Goal: Transaction & Acquisition: Book appointment/travel/reservation

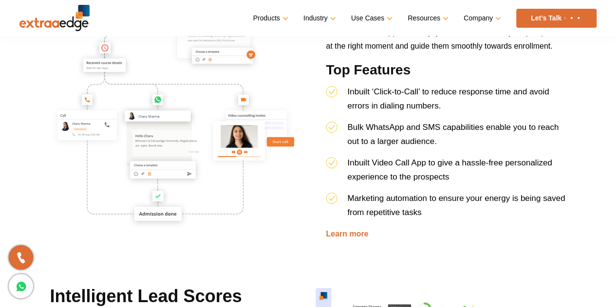
scroll to position [998, 0]
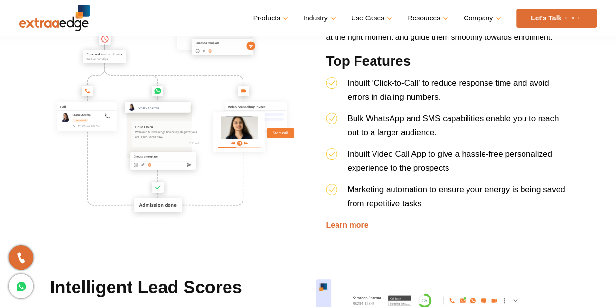
drag, startPoint x: 489, startPoint y: 155, endPoint x: 552, endPoint y: 156, distance: 62.4
click at [552, 156] on span "Inbuilt Video Call App to give a hassle-free personalized experience to the pro…" at bounding box center [449, 161] width 205 height 23
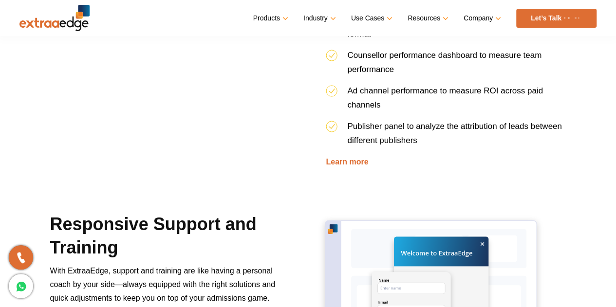
scroll to position [1782, 0]
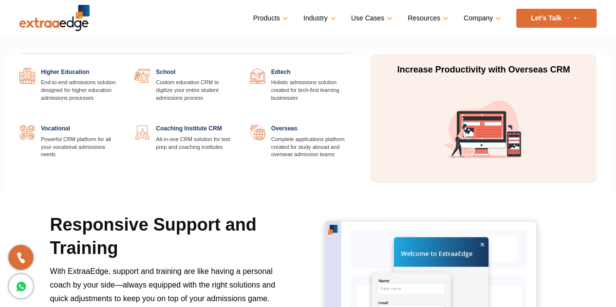
click at [235, 68] on link at bounding box center [235, 68] width 0 height 0
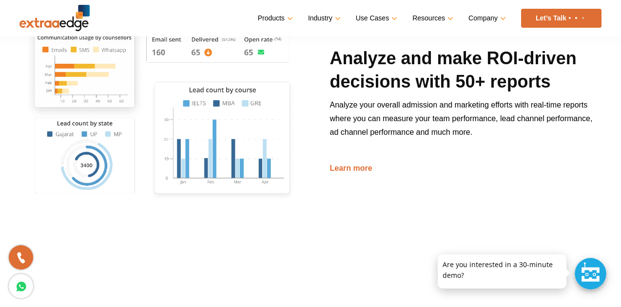
scroll to position [1477, 0]
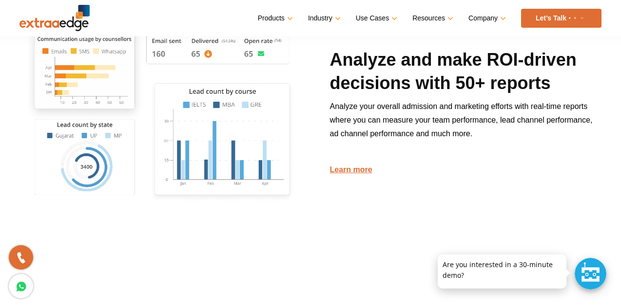
click at [345, 169] on link "Learn more" at bounding box center [350, 170] width 42 height 8
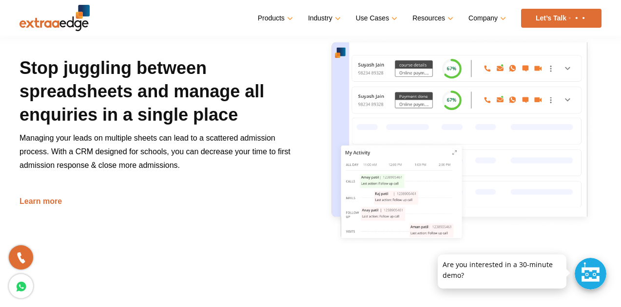
scroll to position [472, 0]
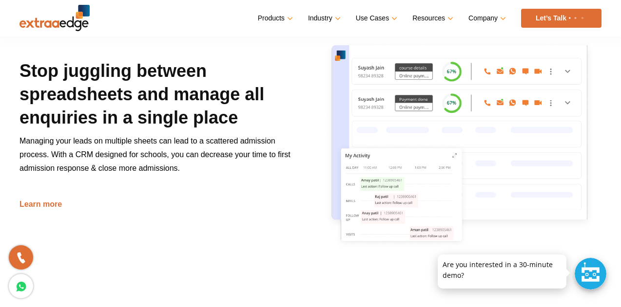
click at [275, 190] on p at bounding box center [155, 193] width 272 height 7
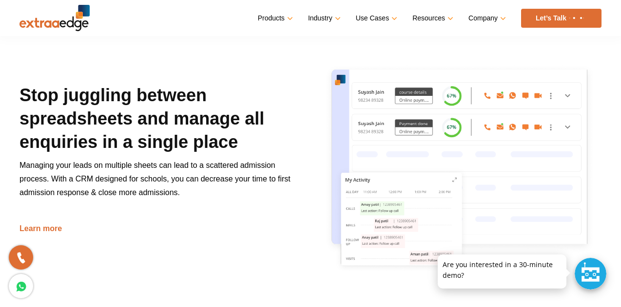
scroll to position [448, 0]
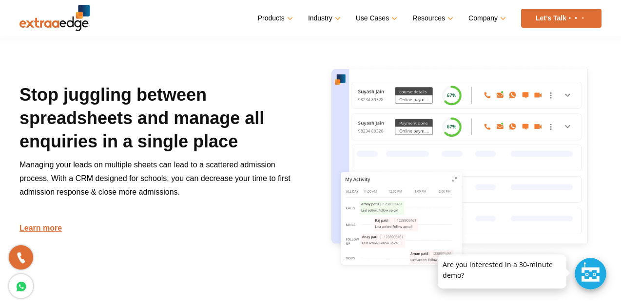
click at [31, 228] on link "Learn more" at bounding box center [40, 228] width 42 height 8
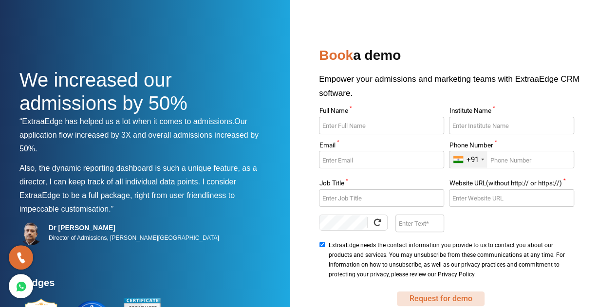
click at [438, 299] on button "Request for demo" at bounding box center [441, 299] width 88 height 15
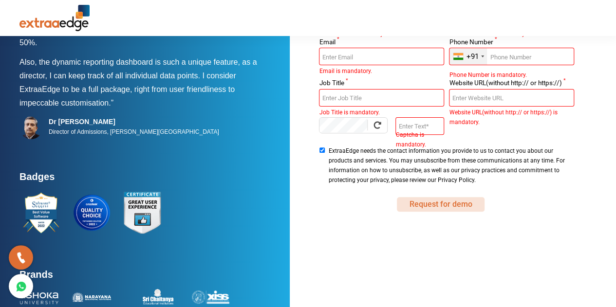
scroll to position [108, 0]
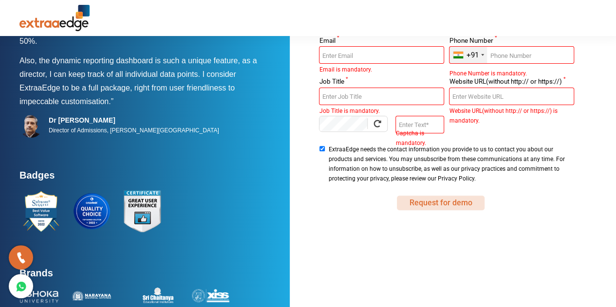
click at [428, 205] on button "Request for demo" at bounding box center [441, 203] width 88 height 15
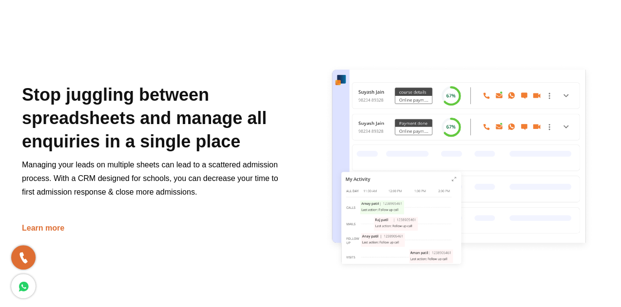
scroll to position [448, 0]
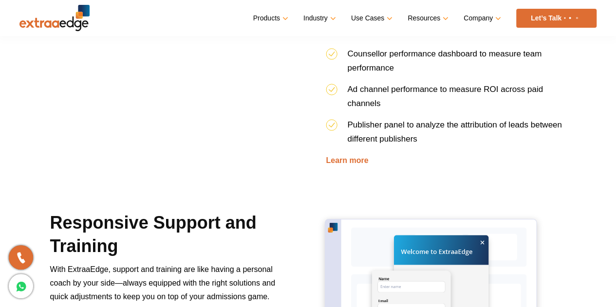
scroll to position [1780, 0]
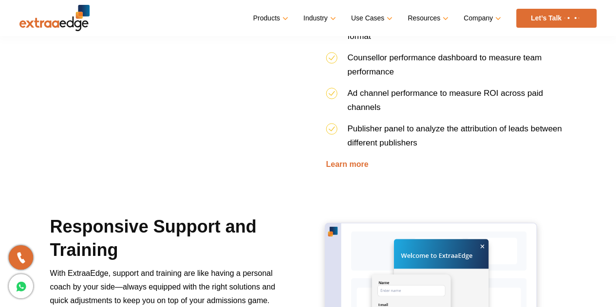
click at [333, 16] on ul "Products Education CRM Streamline your entire admissions process on a single pl…" at bounding box center [425, 18] width 344 height 19
